Goal: Navigation & Orientation: Find specific page/section

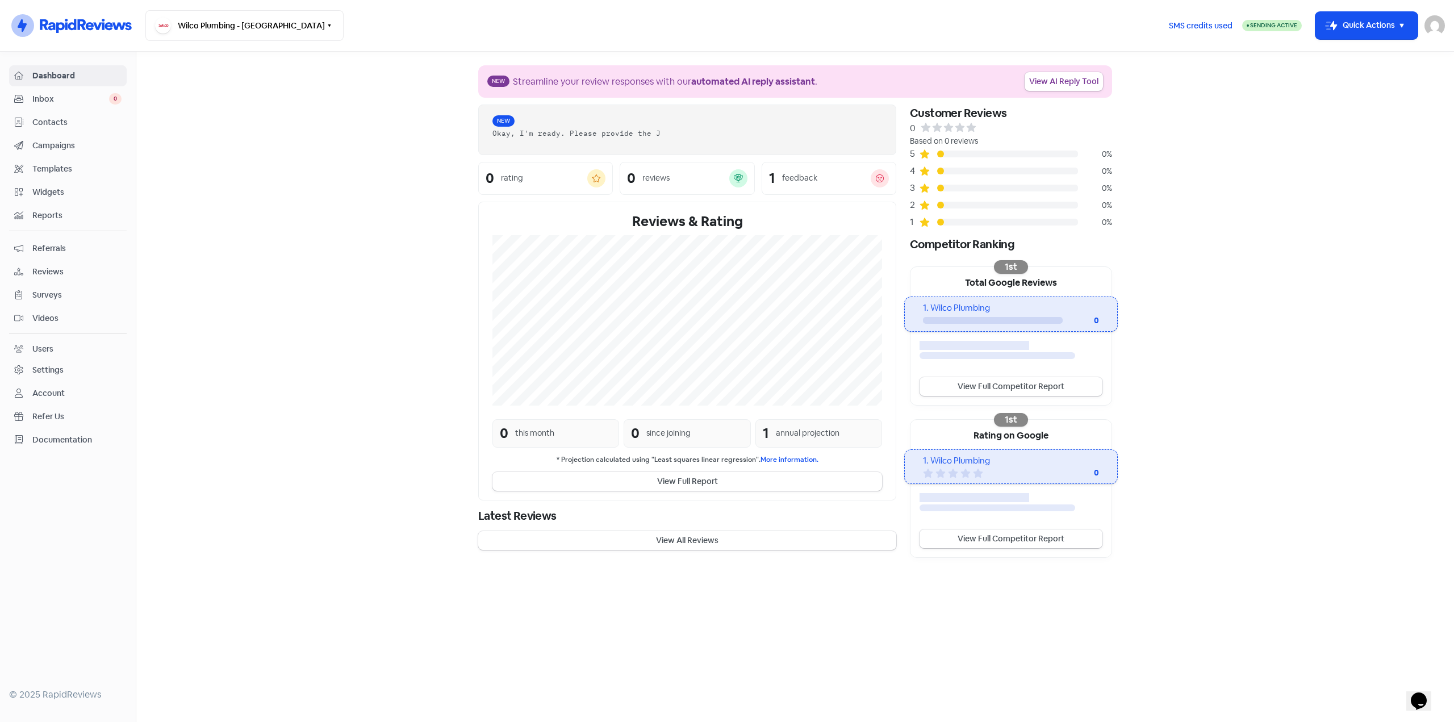
click at [44, 143] on span "Campaigns" at bounding box center [76, 146] width 89 height 12
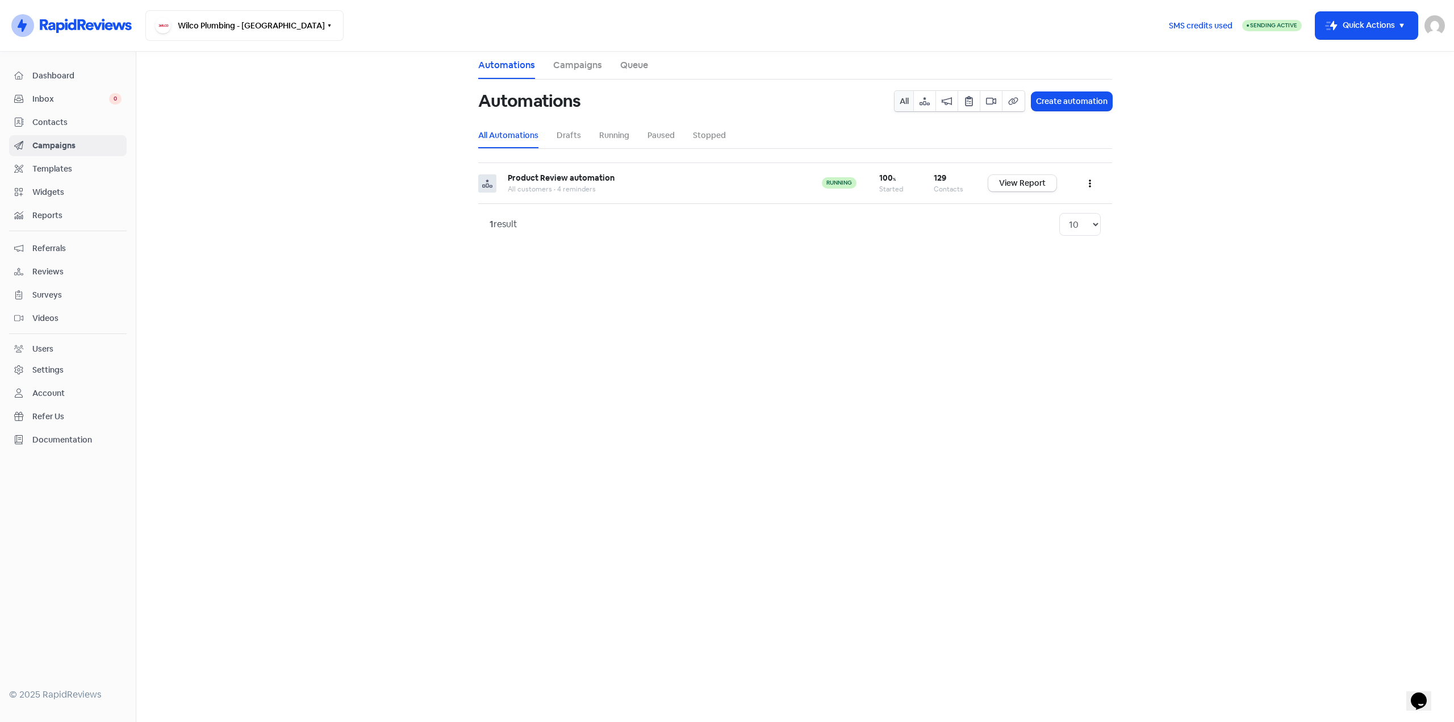
click at [50, 114] on link "Contacts" at bounding box center [68, 122] width 118 height 21
